Goal: Task Accomplishment & Management: Manage account settings

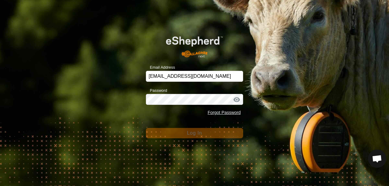
click at [193, 132] on span "Log In" at bounding box center [194, 132] width 15 height 5
click at [164, 121] on form "Email Address jaukenangus@gmail.com Password Forgot Password Log In" at bounding box center [194, 83] width 97 height 110
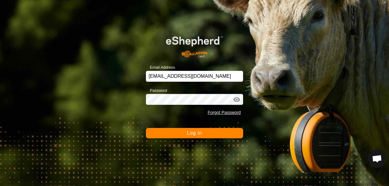
click at [199, 139] on div "Email Address jaukenangus@gmail.com Password Forgot Password Log In" at bounding box center [194, 93] width 389 height 186
click at [198, 135] on span "Log In" at bounding box center [194, 132] width 15 height 5
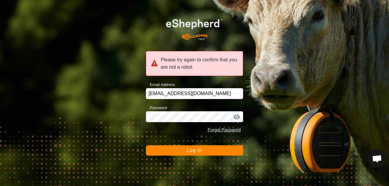
click at [195, 151] on span "Log In" at bounding box center [194, 150] width 15 height 5
click at [237, 117] on div at bounding box center [236, 117] width 9 height 6
click at [239, 116] on div at bounding box center [236, 117] width 9 height 6
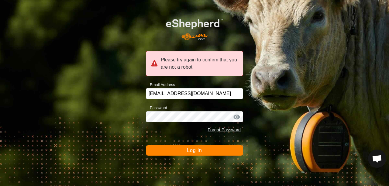
click at [239, 116] on div at bounding box center [236, 117] width 9 height 6
click at [197, 150] on span "Log In" at bounding box center [194, 150] width 15 height 5
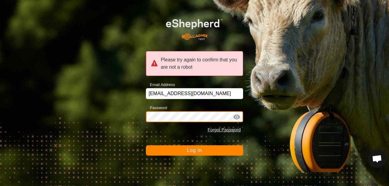
click at [146, 145] on button "Log In" at bounding box center [194, 150] width 97 height 10
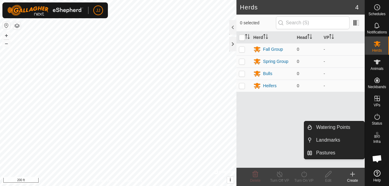
click at [377, 139] on es-infrastructure-svg-icon at bounding box center [377, 135] width 11 height 10
click at [332, 151] on link "Pastures" at bounding box center [339, 153] width 52 height 12
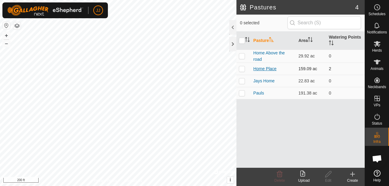
click at [274, 68] on link "Home Place" at bounding box center [265, 68] width 23 height 5
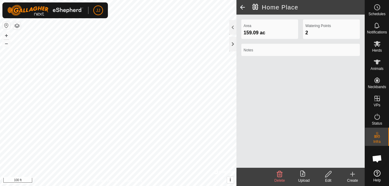
click at [327, 179] on div "Edit" at bounding box center [328, 180] width 24 height 5
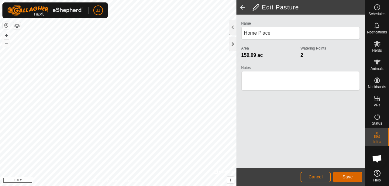
click at [348, 175] on span "Save" at bounding box center [348, 177] width 10 height 5
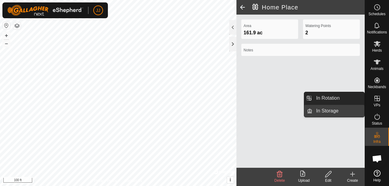
click at [329, 112] on link "In Storage" at bounding box center [339, 111] width 52 height 12
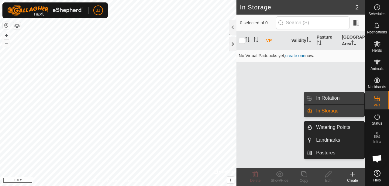
click at [321, 99] on link "In Rotation" at bounding box center [339, 98] width 52 height 12
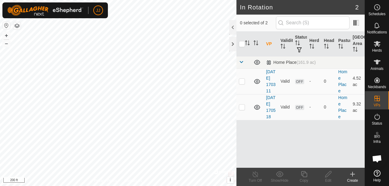
drag, startPoint x: 352, startPoint y: 176, endPoint x: 358, endPoint y: 179, distance: 7.1
click at [358, 179] on div "Create" at bounding box center [353, 177] width 24 height 18
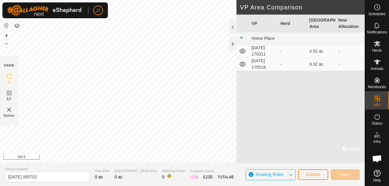
click at [291, 174] on icon at bounding box center [290, 175] width 5 height 8
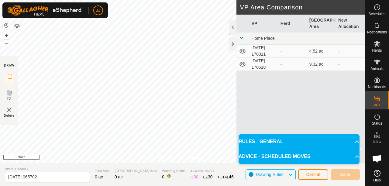
click at [297, 142] on p-accordion-header "RULES - GENERAL" at bounding box center [299, 141] width 121 height 15
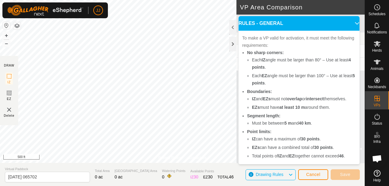
scroll to position [23, 0]
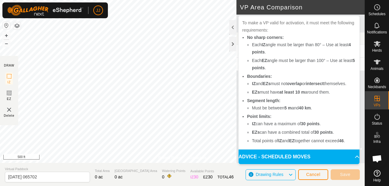
click at [349, 156] on p-accordion-header "ADVICE - SCHEDULED MOVES" at bounding box center [299, 157] width 121 height 15
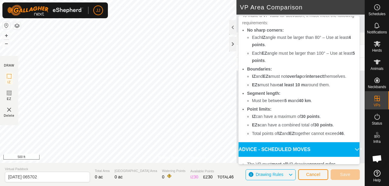
click at [347, 157] on p-accordion-header "ADVICE - SCHEDULED MOVES" at bounding box center [299, 149] width 121 height 15
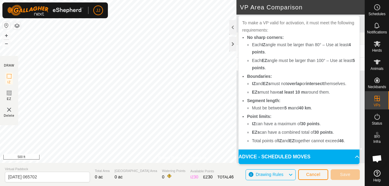
click at [347, 154] on p-accordion-header "ADVICE - SCHEDULED MOVES" at bounding box center [299, 157] width 121 height 15
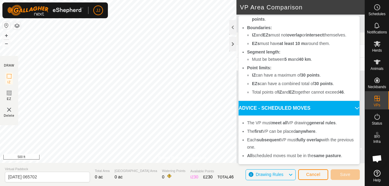
scroll to position [71, 0]
click at [317, 175] on span "Cancel" at bounding box center [313, 174] width 14 height 5
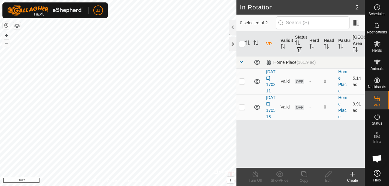
click at [354, 175] on icon at bounding box center [352, 174] width 7 height 7
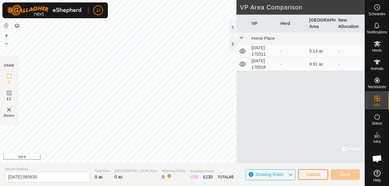
click at [291, 174] on icon at bounding box center [290, 175] width 5 height 8
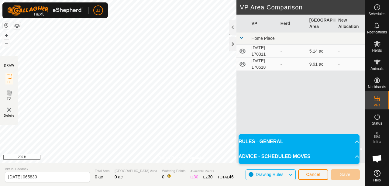
click at [355, 156] on p-accordion-header "ADVICE - SCHEDULED MOVES" at bounding box center [299, 156] width 121 height 15
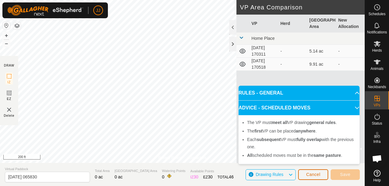
click at [313, 175] on span "Cancel" at bounding box center [313, 174] width 14 height 5
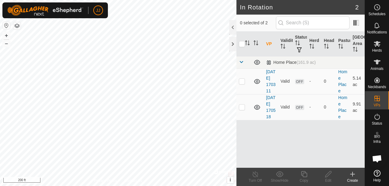
click at [351, 178] on icon at bounding box center [352, 174] width 7 height 7
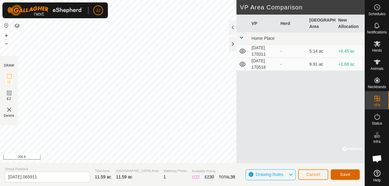
click at [344, 174] on span "Save" at bounding box center [345, 174] width 10 height 5
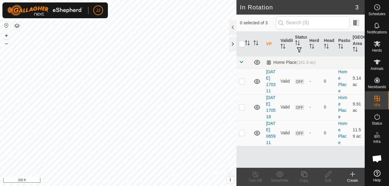
click at [348, 175] on create-svg-icon at bounding box center [353, 174] width 24 height 7
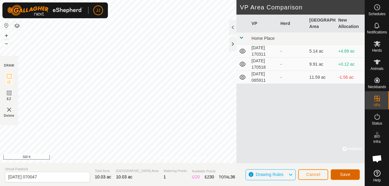
click at [339, 174] on button "Save" at bounding box center [345, 174] width 29 height 11
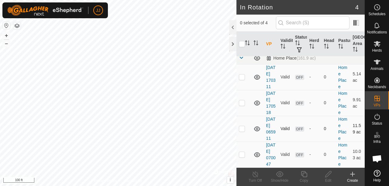
scroll to position [54, 0]
click at [242, 152] on p-checkbox at bounding box center [242, 154] width 6 height 5
checkbox input "true"
click at [329, 175] on icon at bounding box center [328, 174] width 6 height 6
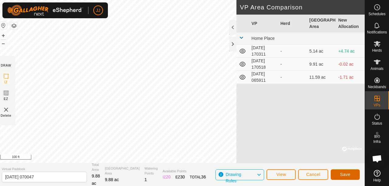
click at [337, 174] on button "Save" at bounding box center [345, 174] width 29 height 11
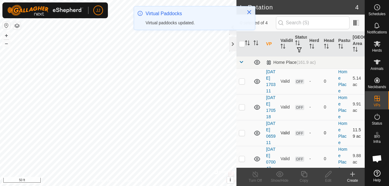
scroll to position [54, 0]
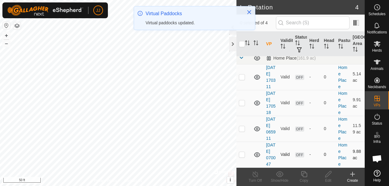
click at [240, 151] on td at bounding box center [244, 155] width 15 height 26
checkbox input "true"
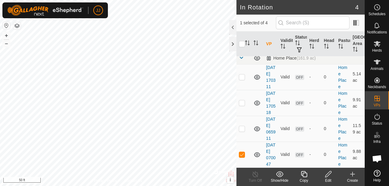
drag, startPoint x: 326, startPoint y: 177, endPoint x: 177, endPoint y: 131, distance: 155.7
click at [326, 177] on icon at bounding box center [328, 174] width 6 height 6
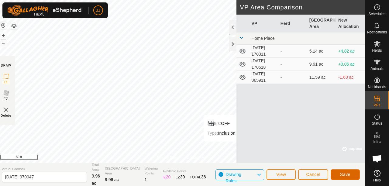
click at [345, 174] on span "Save" at bounding box center [345, 174] width 10 height 5
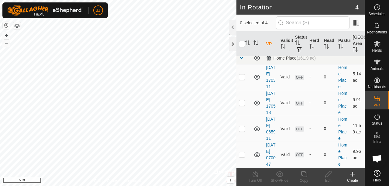
scroll to position [54, 0]
click at [238, 148] on td at bounding box center [244, 155] width 15 height 26
checkbox input "true"
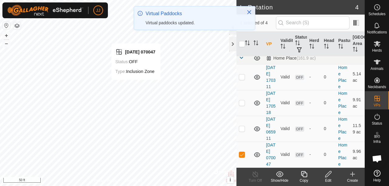
scroll to position [0, 0]
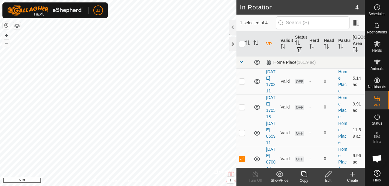
click at [328, 174] on icon at bounding box center [329, 174] width 8 height 7
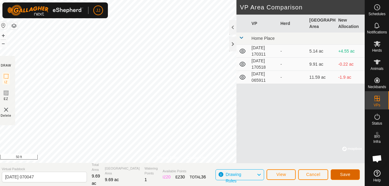
click at [341, 172] on span "Save" at bounding box center [345, 174] width 10 height 5
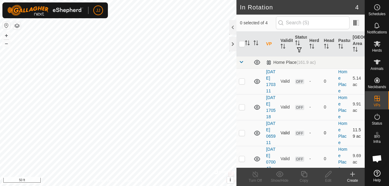
click at [256, 165] on div "In Rotation 4 0 selected of 4 VP Validity Status Herd Head Pasture [GEOGRAPHIC_…" at bounding box center [182, 93] width 365 height 186
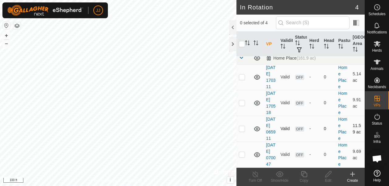
scroll to position [54, 0]
click at [232, 46] on div at bounding box center [232, 44] width 7 height 15
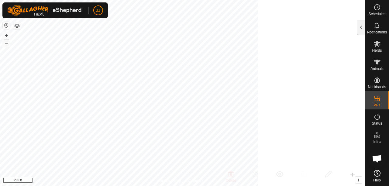
scroll to position [151, 0]
